Goal: Transaction & Acquisition: Purchase product/service

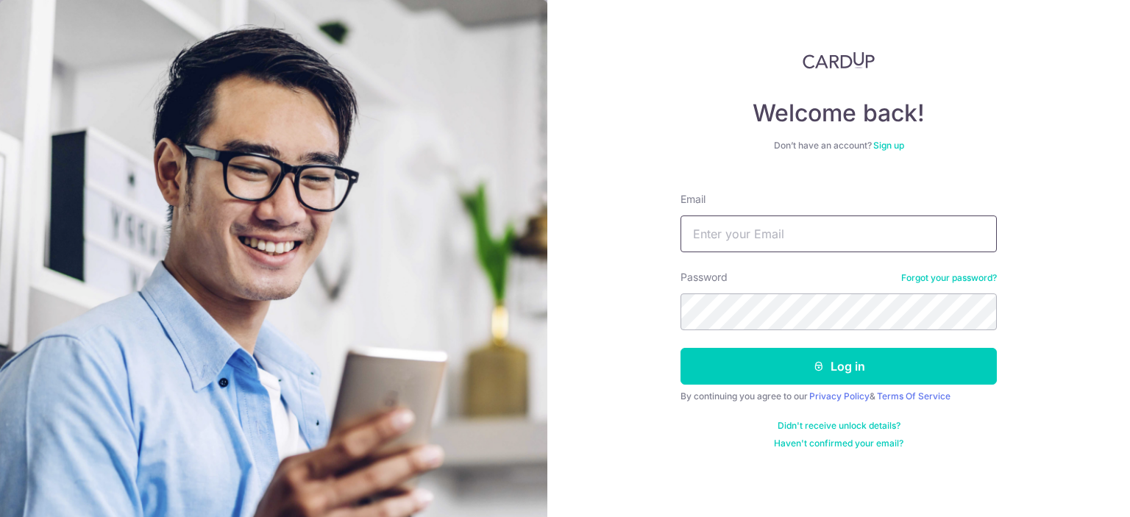
click at [732, 223] on input "Email" at bounding box center [838, 233] width 316 height 37
type input "whoah_andy@hotmail.com"
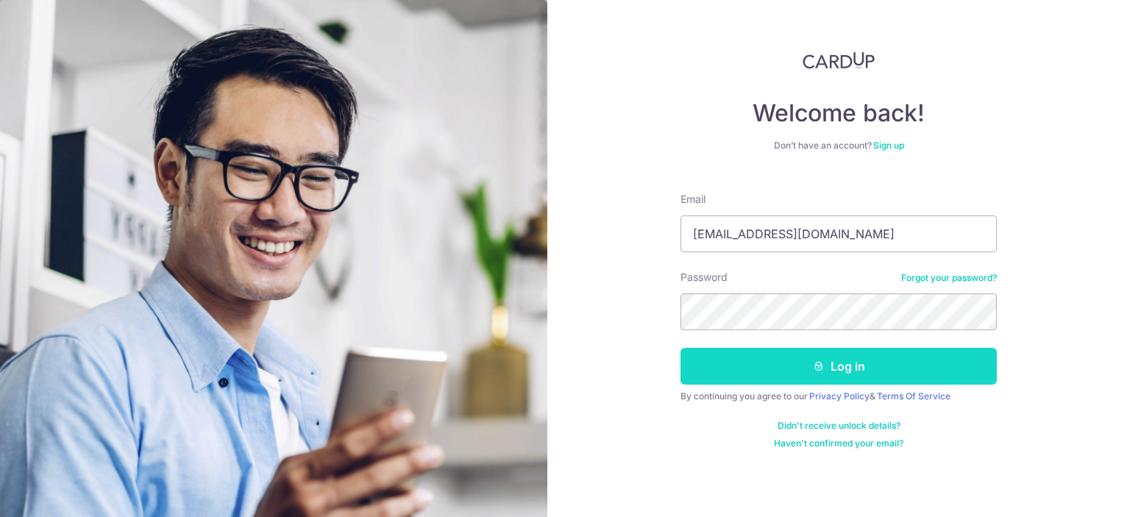
click at [861, 367] on button "Log in" at bounding box center [838, 366] width 316 height 37
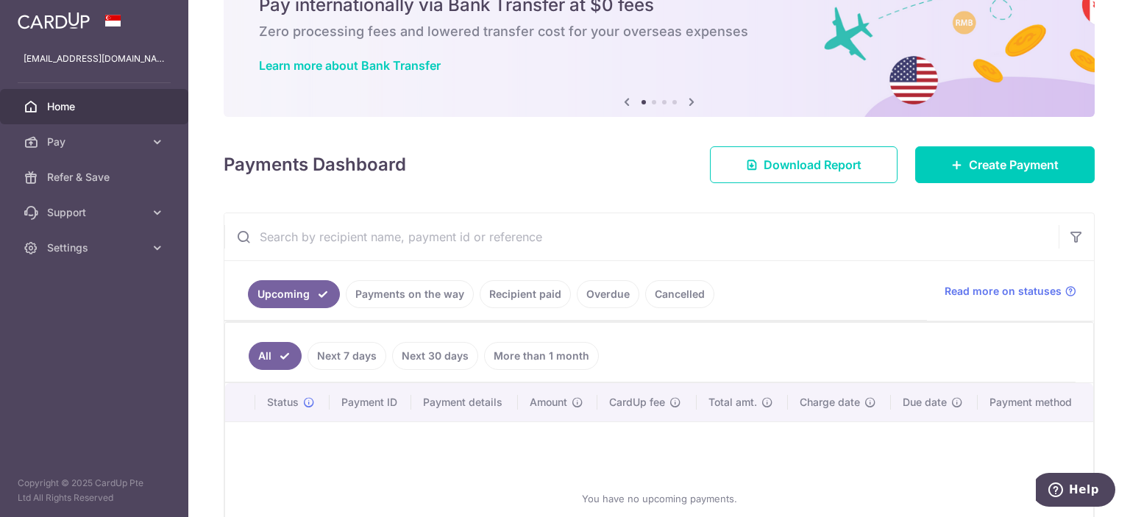
scroll to position [68, 0]
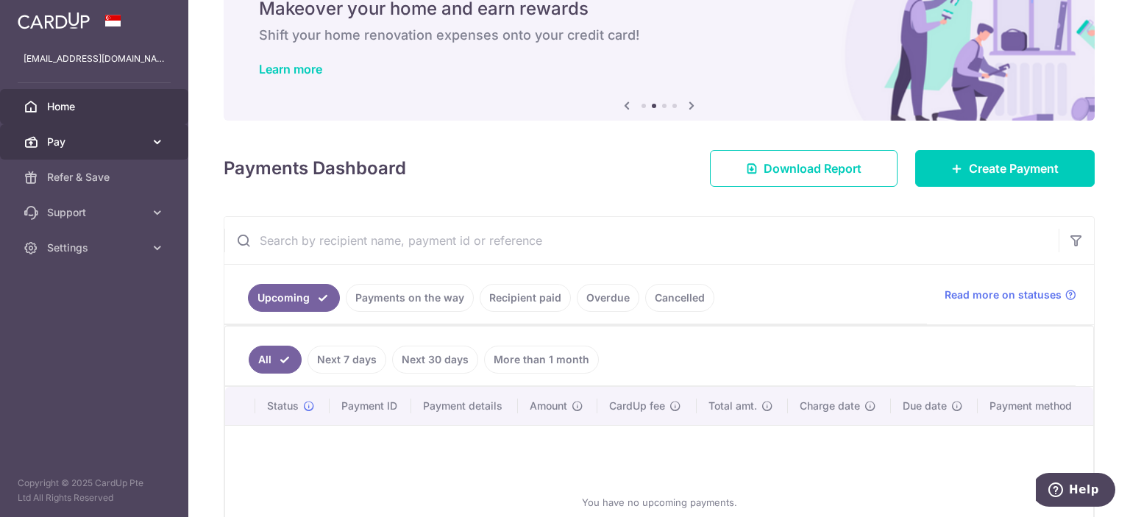
click at [149, 135] on link "Pay" at bounding box center [94, 141] width 188 height 35
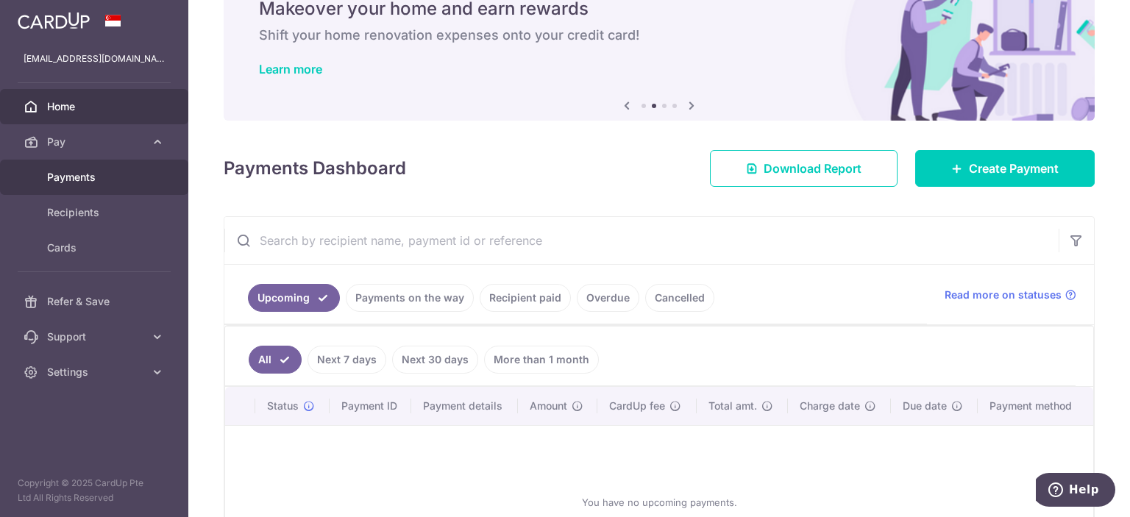
click at [68, 176] on span "Payments" at bounding box center [95, 177] width 97 height 15
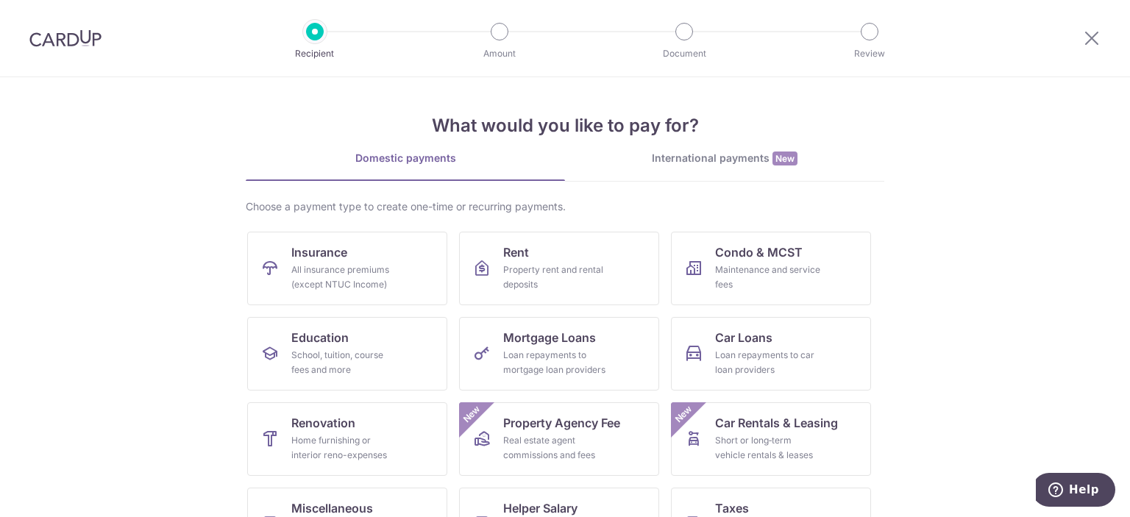
click at [79, 41] on img at bounding box center [65, 38] width 72 height 18
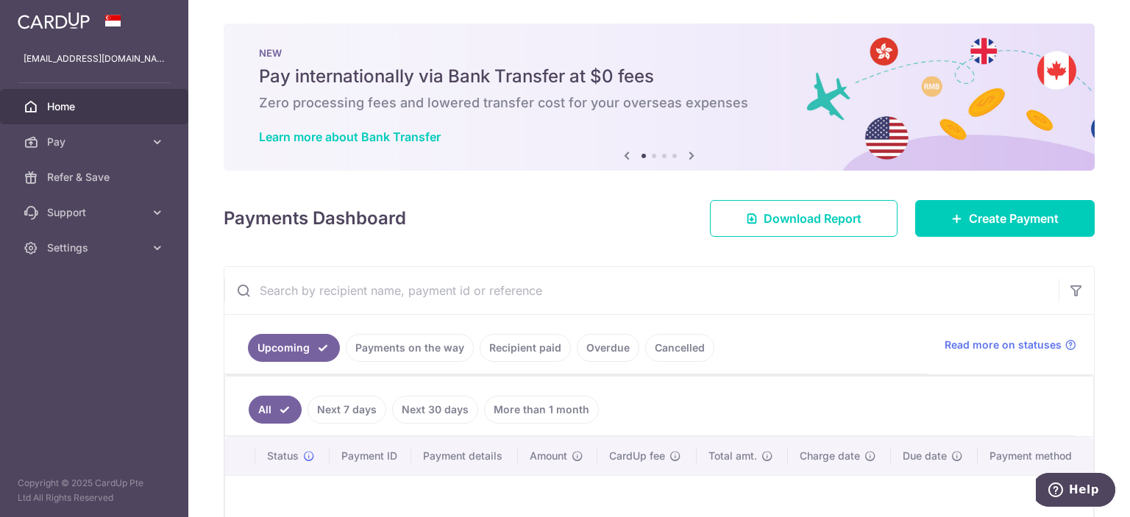
click at [547, 346] on link "Recipient paid" at bounding box center [524, 348] width 91 height 28
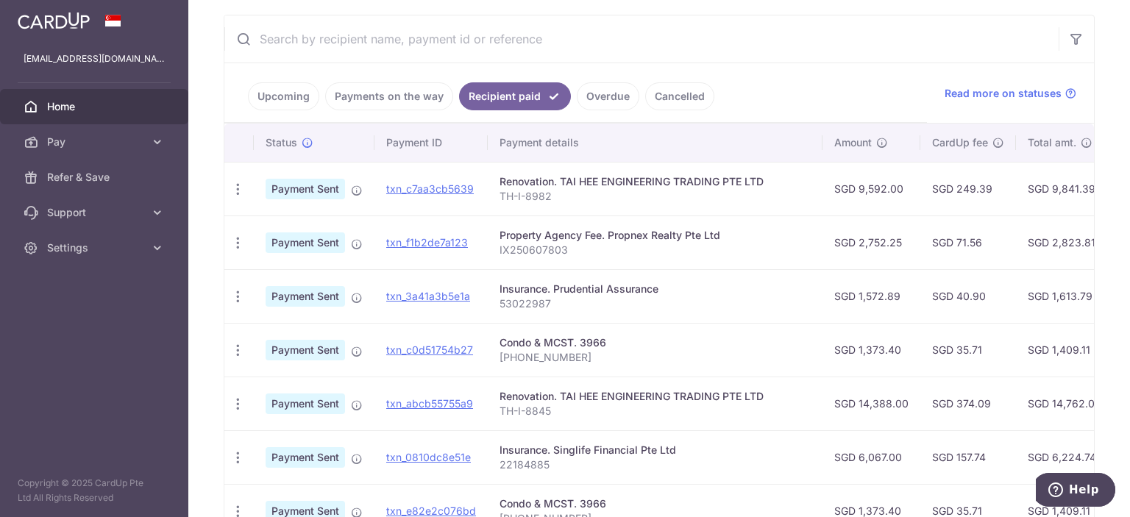
scroll to position [256, 0]
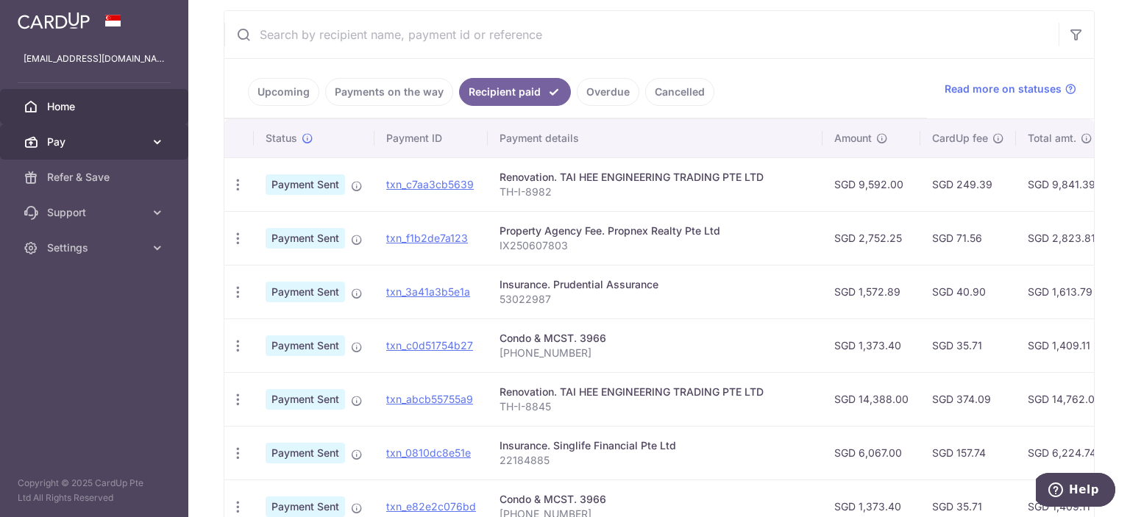
click at [104, 144] on span "Pay" at bounding box center [95, 142] width 97 height 15
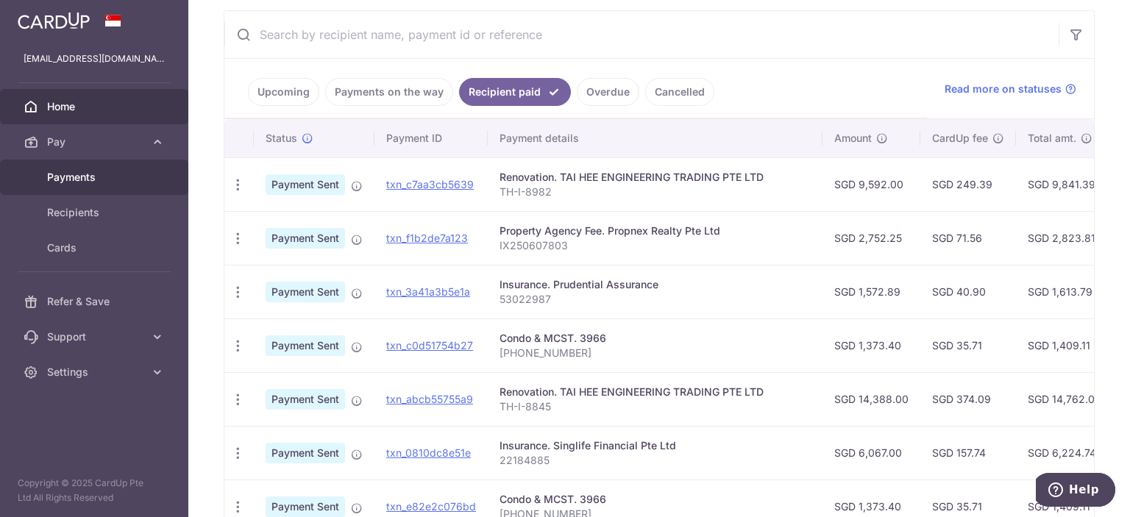
click at [88, 176] on span "Payments" at bounding box center [95, 177] width 97 height 15
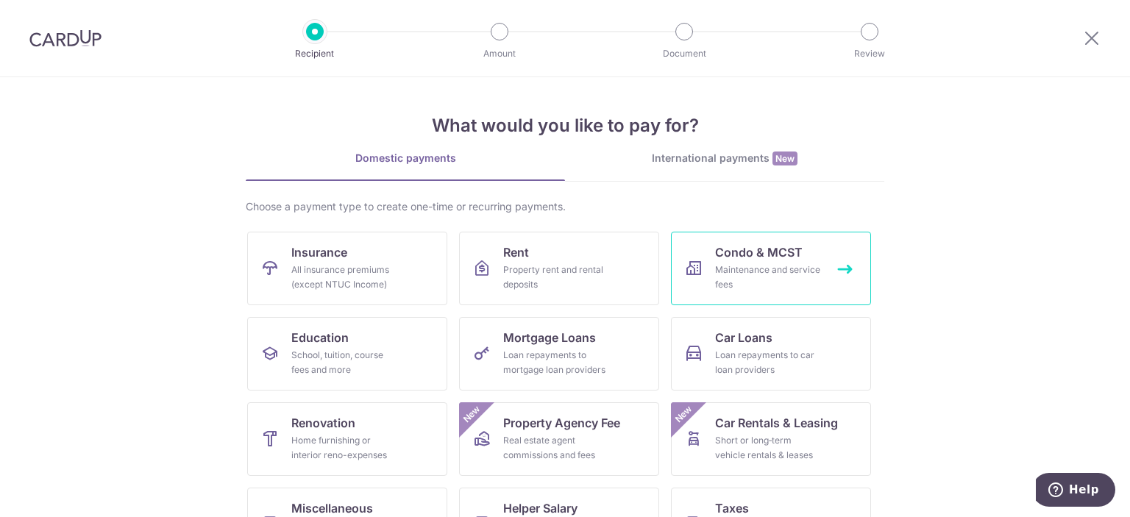
click at [768, 249] on span "Condo & MCST" at bounding box center [759, 252] width 88 height 18
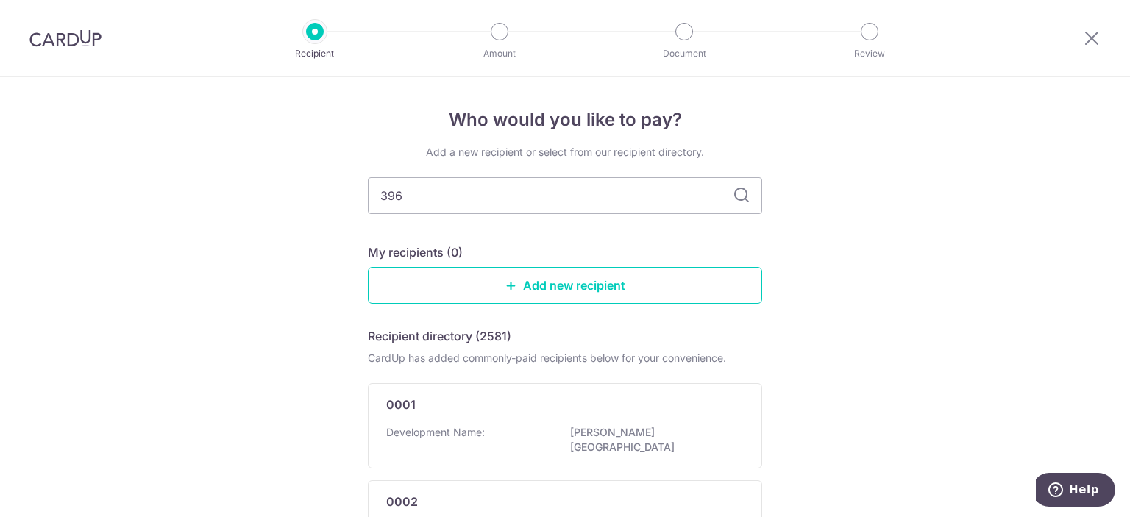
type input "3966"
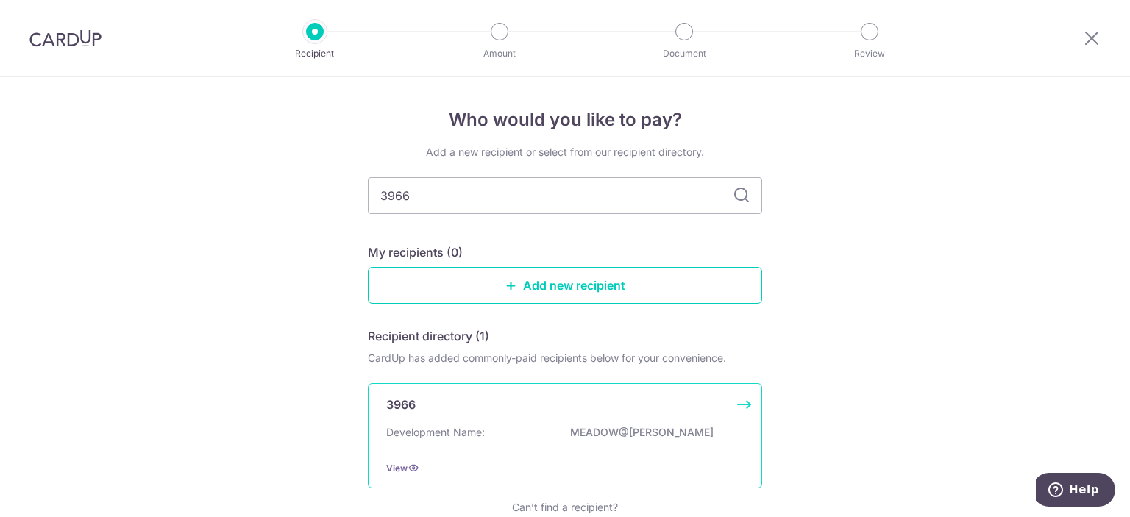
click at [564, 431] on div "Development Name: MEADOW@PEIRCE" at bounding box center [564, 437] width 357 height 24
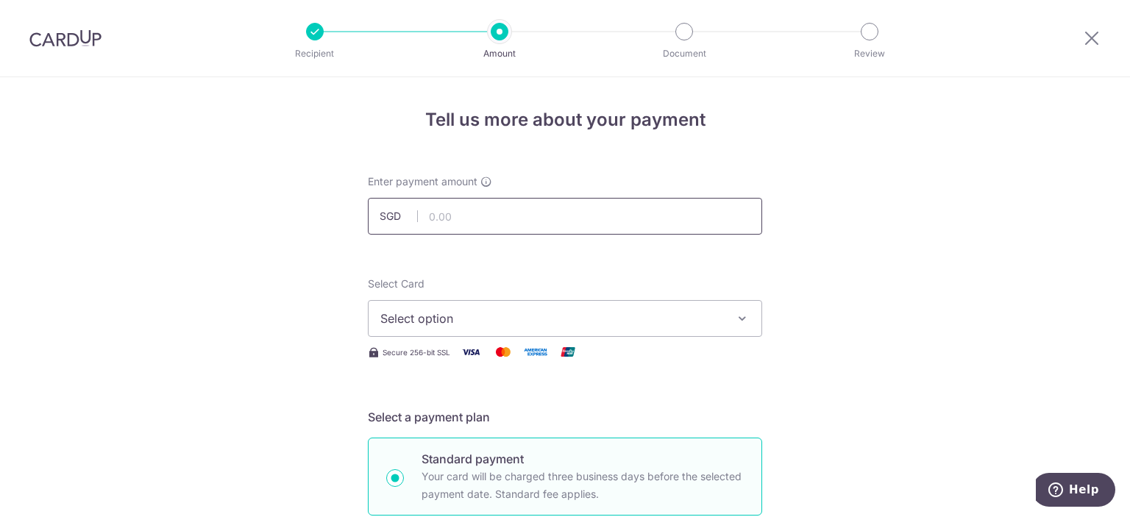
click at [511, 207] on input "text" at bounding box center [565, 216] width 394 height 37
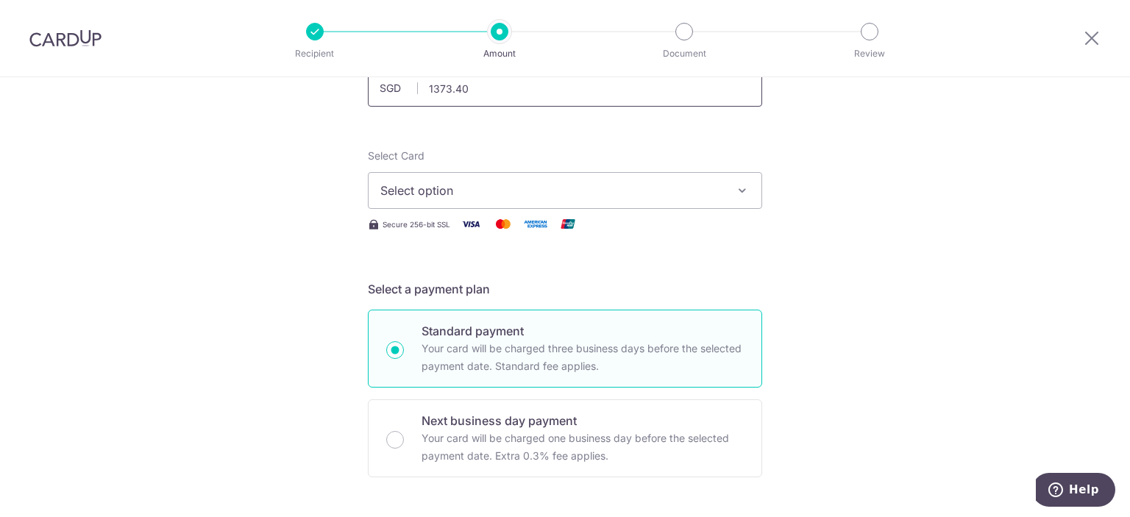
scroll to position [144, 0]
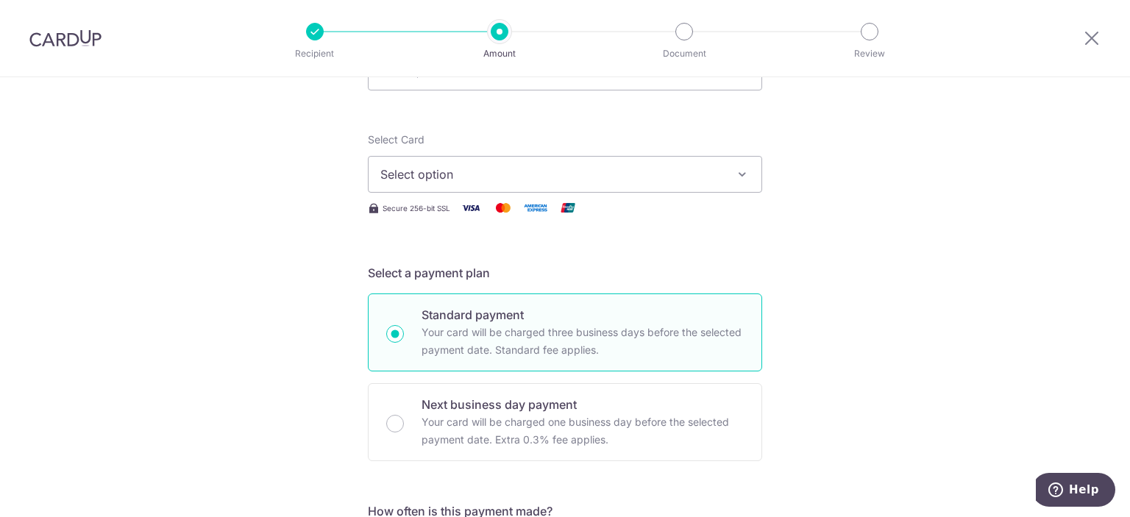
type input "1,373.40"
click at [741, 173] on icon "button" at bounding box center [742, 174] width 15 height 15
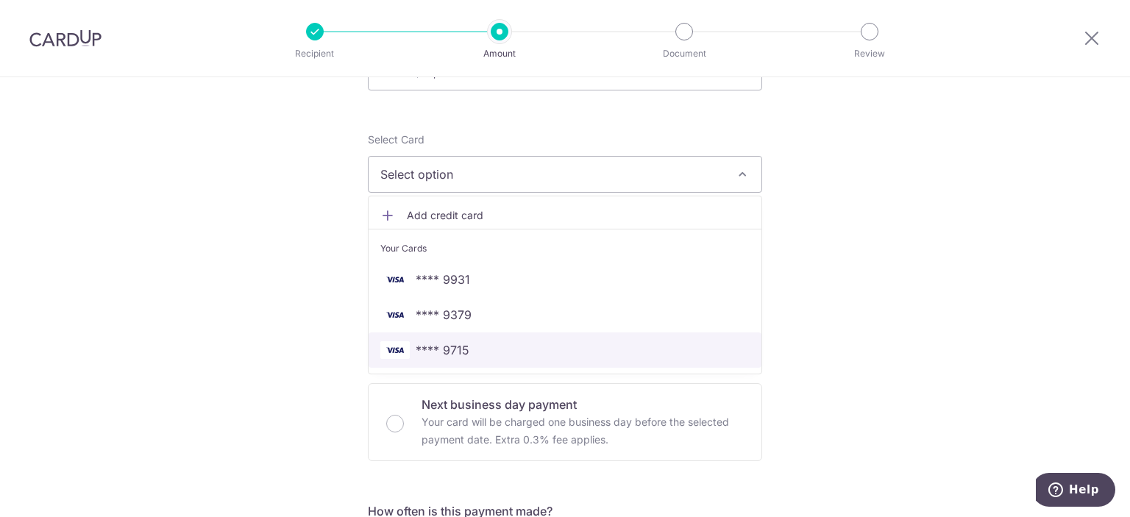
click at [441, 341] on span "**** 9715" at bounding box center [442, 350] width 54 height 18
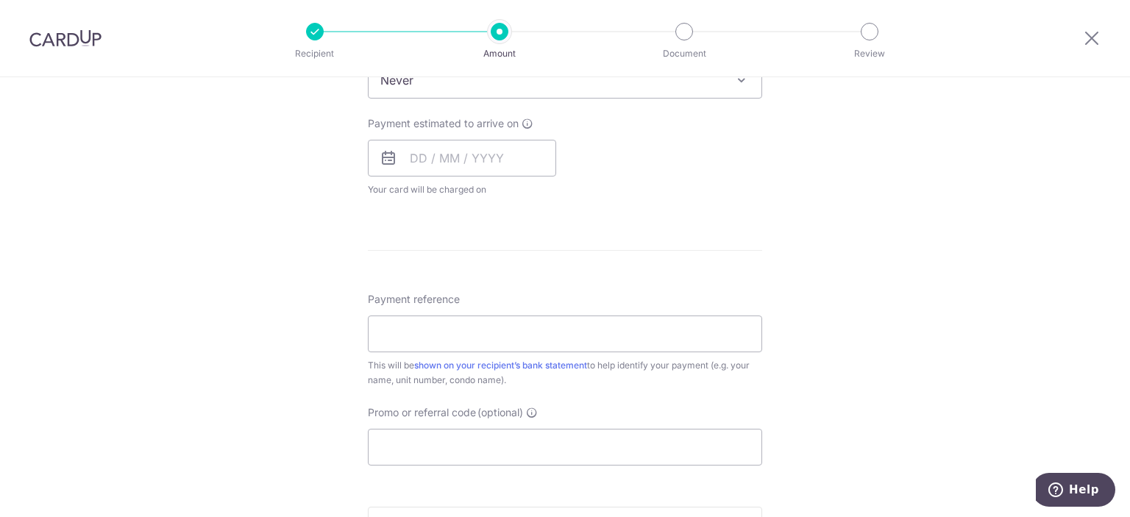
scroll to position [653, 0]
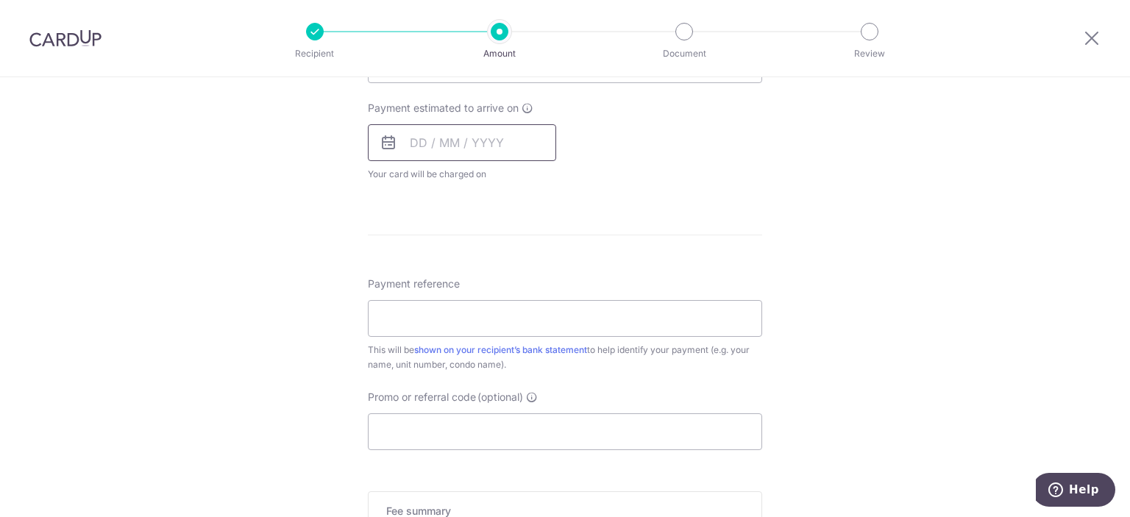
click at [463, 148] on input "text" at bounding box center [462, 142] width 188 height 37
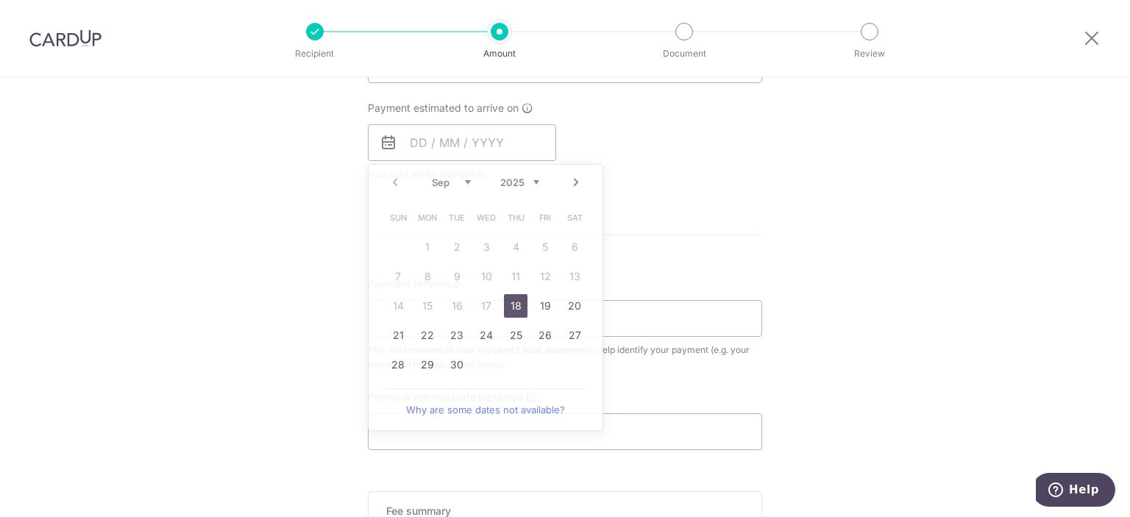
click at [765, 185] on div "Tell us more about your payment Enter payment amount SGD 1,373.40 1373.40 Selec…" at bounding box center [565, 89] width 1130 height 1330
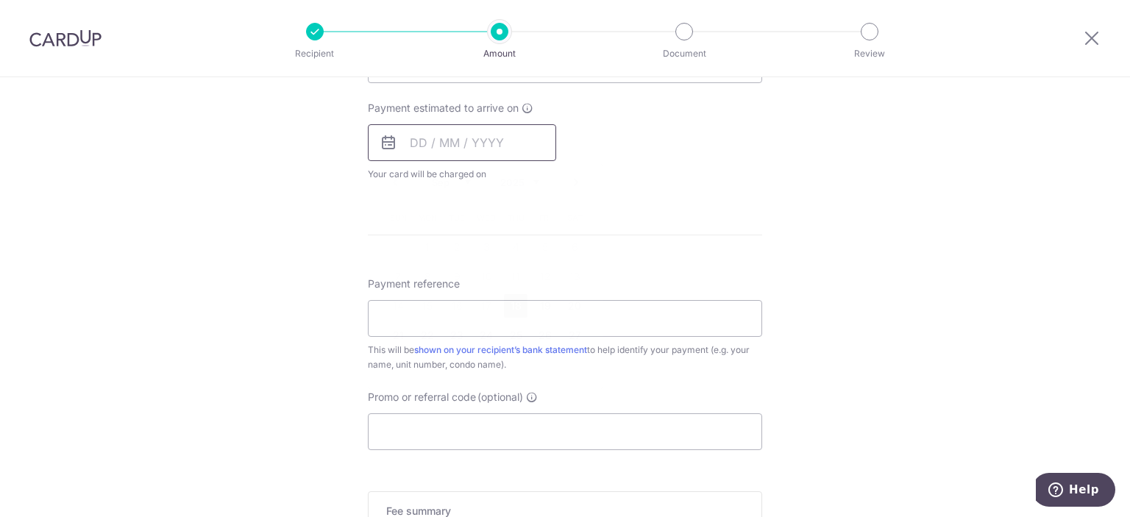
click at [456, 136] on input "text" at bounding box center [462, 142] width 188 height 37
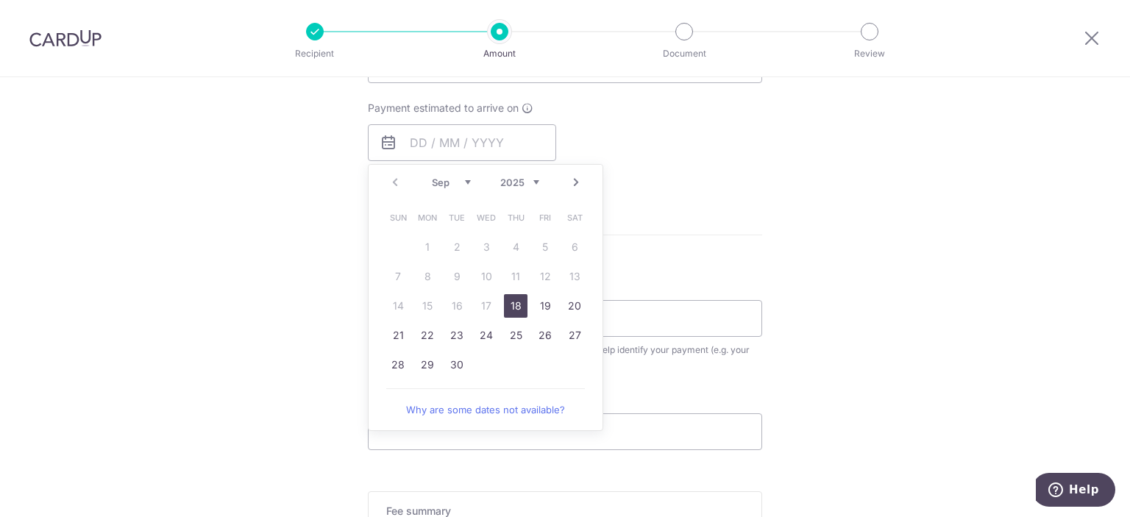
click at [508, 304] on link "18" at bounding box center [516, 306] width 24 height 24
type input "18/09/2025"
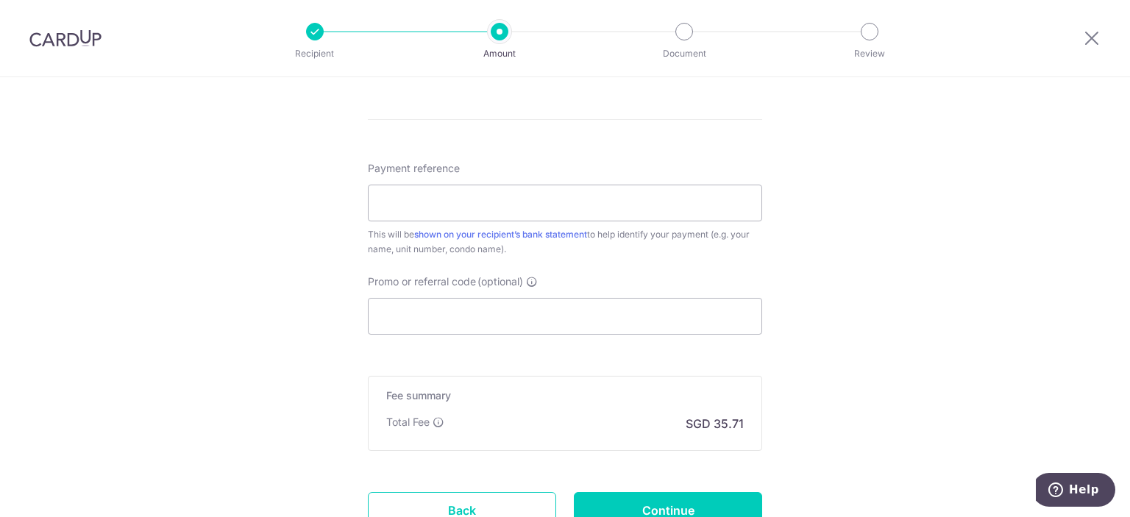
scroll to position [832, 0]
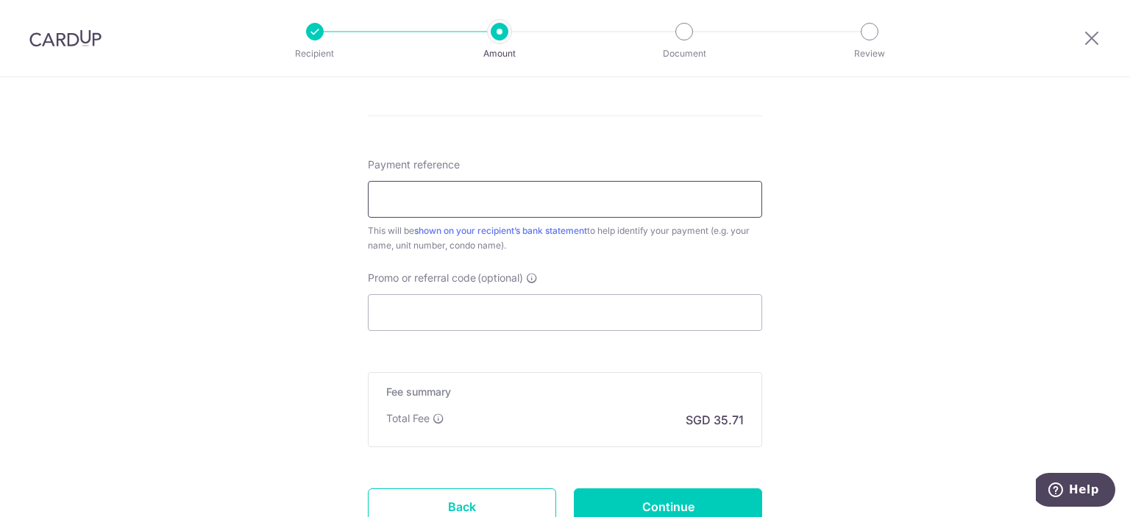
click at [545, 203] on input "Payment reference" at bounding box center [565, 199] width 394 height 37
type input "626 03-41"
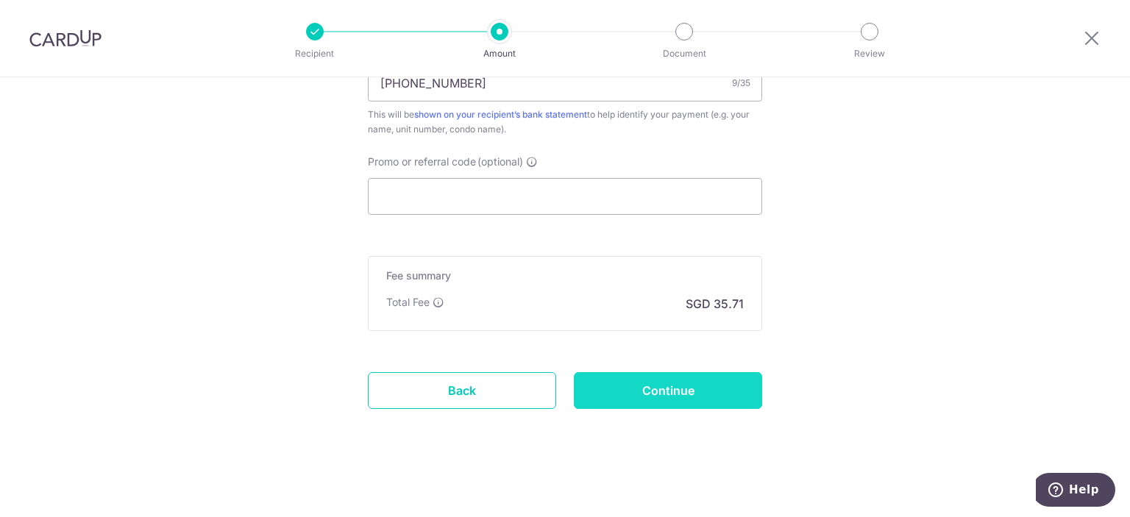
click at [665, 381] on input "Continue" at bounding box center [668, 390] width 188 height 37
type input "Create Schedule"
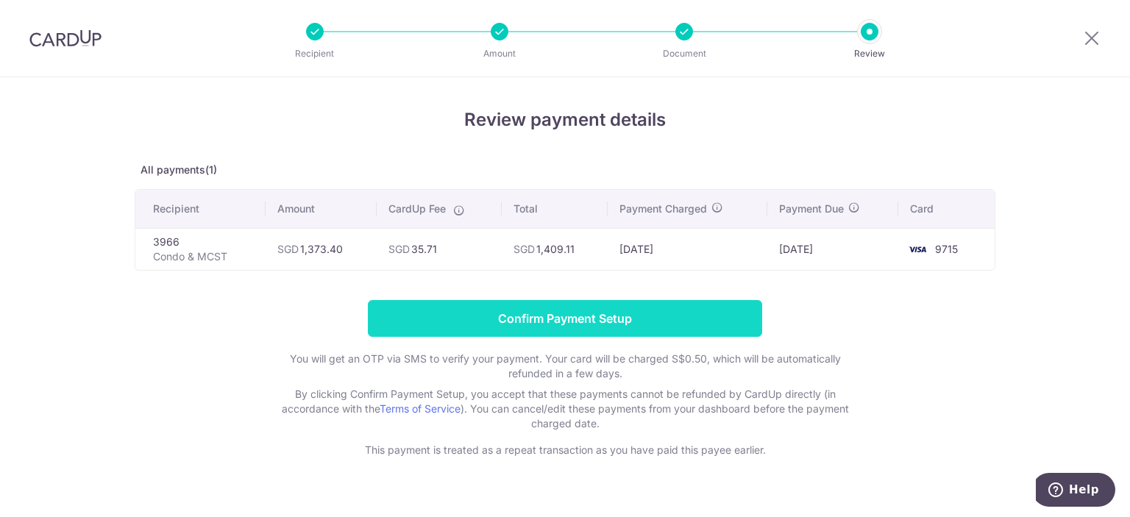
click at [546, 313] on input "Confirm Payment Setup" at bounding box center [565, 318] width 394 height 37
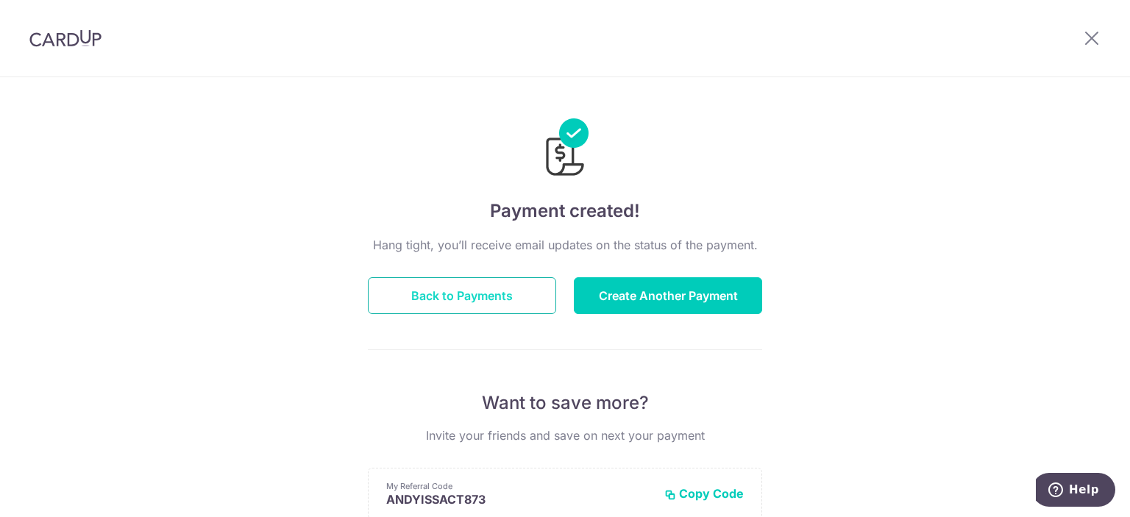
click at [439, 294] on button "Back to Payments" at bounding box center [462, 295] width 188 height 37
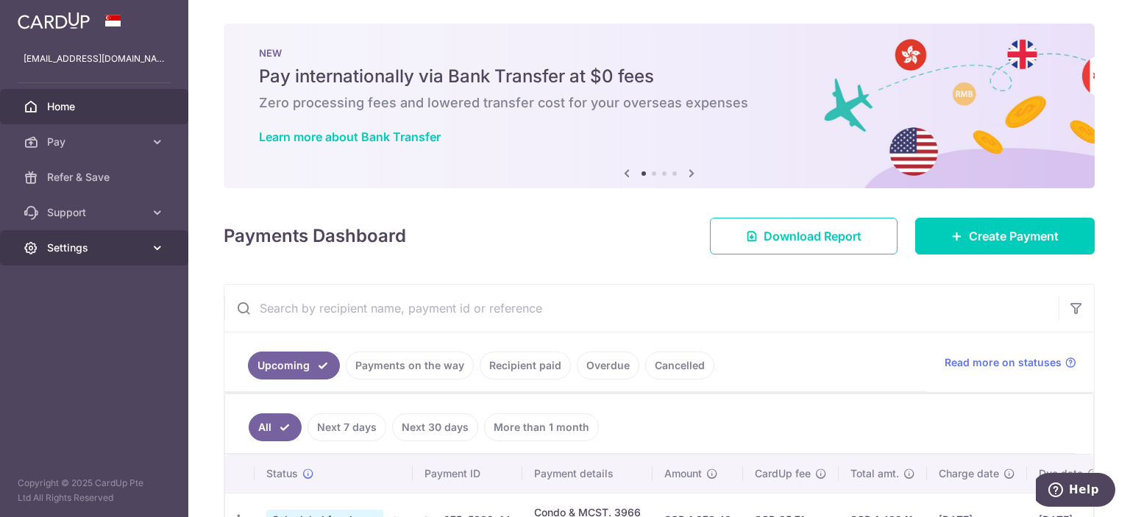
click at [135, 249] on span "Settings" at bounding box center [95, 247] width 97 height 15
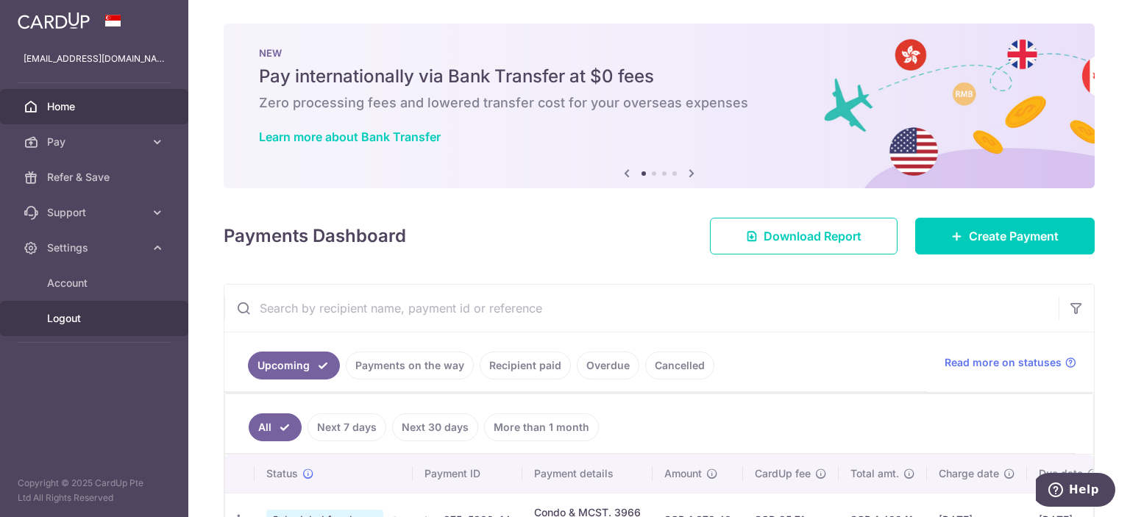
click at [59, 315] on span "Logout" at bounding box center [95, 318] width 97 height 15
